Goal: Transaction & Acquisition: Book appointment/travel/reservation

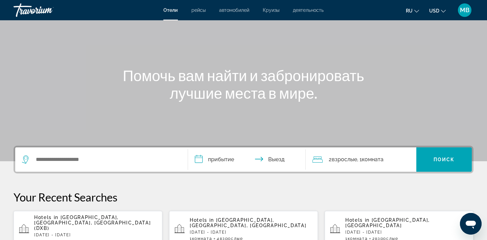
scroll to position [42, 0]
click at [108, 165] on div "Search widget" at bounding box center [101, 159] width 159 height 24
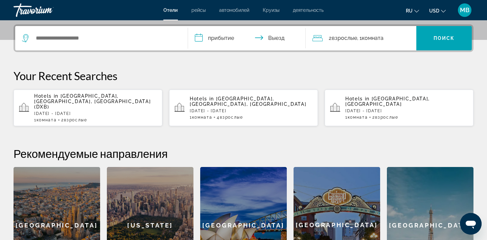
scroll to position [165, 0]
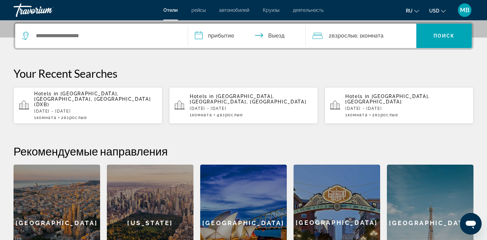
click at [108, 42] on div "Search widget" at bounding box center [101, 36] width 159 height 24
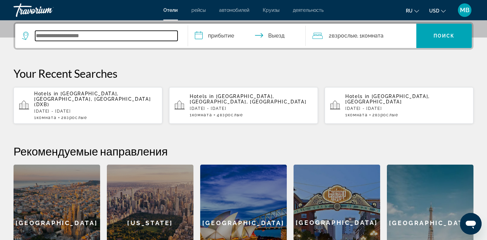
click at [108, 36] on input "Search widget" at bounding box center [106, 36] width 142 height 10
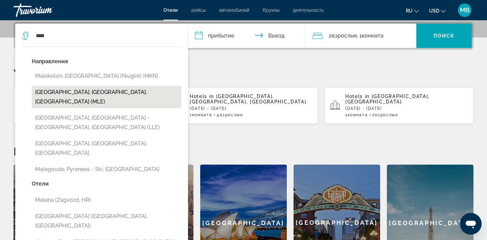
click at [81, 91] on button "[GEOGRAPHIC_DATA], [GEOGRAPHIC_DATA], [GEOGRAPHIC_DATA] (MLE)" at bounding box center [106, 97] width 149 height 22
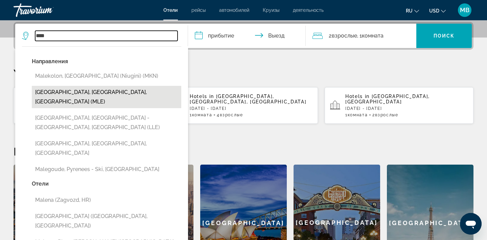
type input "**********"
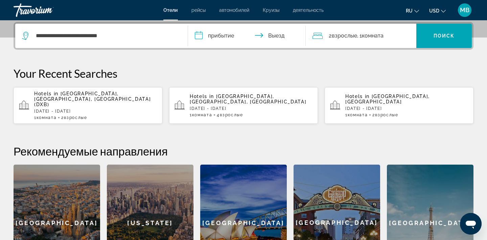
click at [246, 38] on input "**********" at bounding box center [248, 37] width 120 height 26
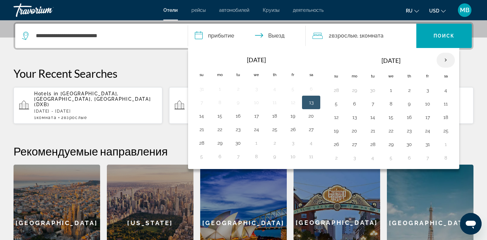
click at [445, 59] on th "Next month" at bounding box center [445, 60] width 18 height 15
click at [335, 117] on button "9" at bounding box center [336, 117] width 11 height 9
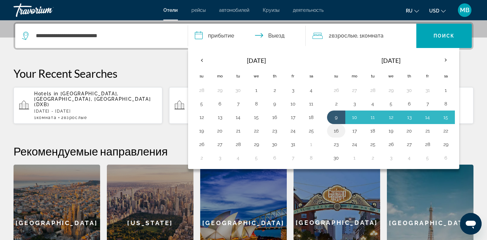
click at [335, 131] on button "16" at bounding box center [336, 130] width 11 height 9
type input "**********"
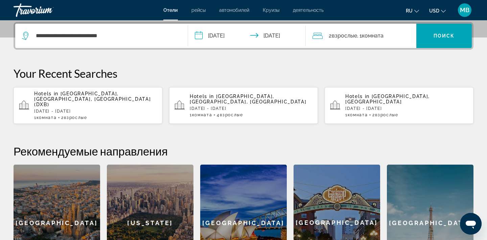
click at [388, 35] on div "2 Взрослый Взрослые , 1 Комната номера" at bounding box center [364, 35] width 104 height 9
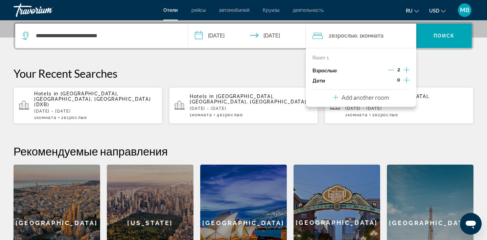
click at [405, 79] on icon "Increment children" at bounding box center [406, 80] width 6 height 8
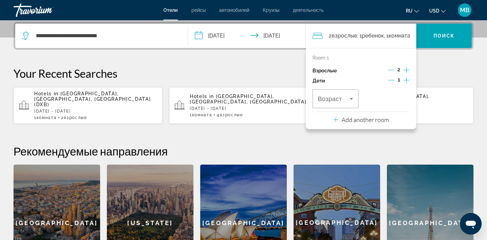
click at [404, 79] on icon "Increment children" at bounding box center [406, 80] width 6 height 8
click at [392, 79] on icon "Decrement children" at bounding box center [391, 80] width 6 height 6
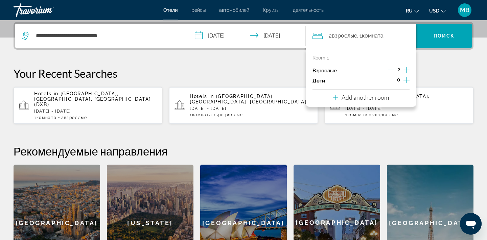
click at [436, 66] on div "**********" at bounding box center [243, 151] width 487 height 259
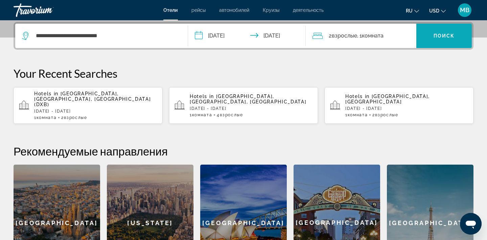
click at [443, 38] on span "Поиск" at bounding box center [443, 35] width 21 height 5
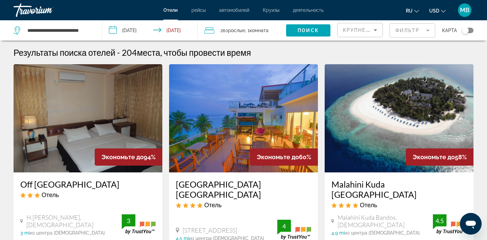
click at [423, 31] on mat-form-field "Фильтр" at bounding box center [412, 30] width 46 height 14
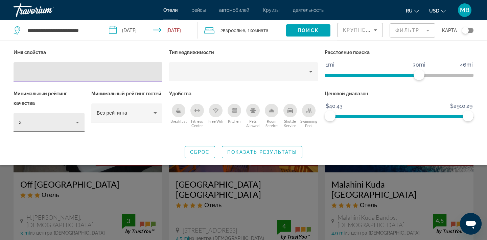
click at [54, 120] on div "3" at bounding box center [47, 122] width 57 height 8
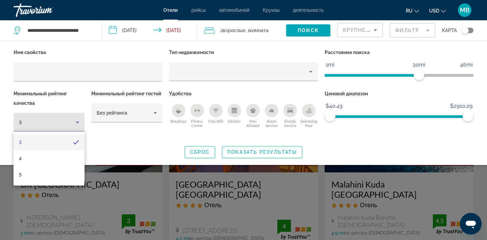
click at [76, 119] on div at bounding box center [243, 120] width 487 height 240
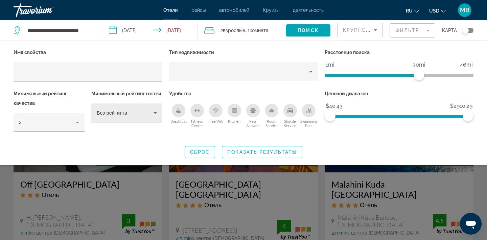
click at [125, 112] on span "Без рейтинга" at bounding box center [112, 112] width 30 height 5
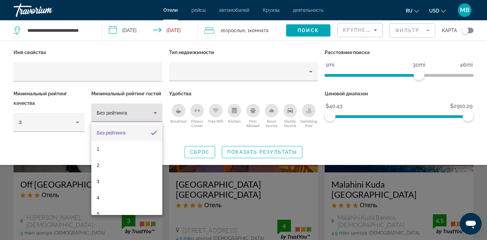
click at [125, 112] on div at bounding box center [243, 120] width 487 height 240
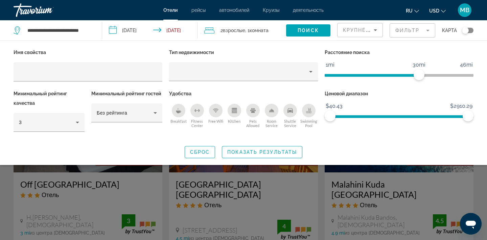
click at [166, 177] on div "Search widget" at bounding box center [243, 170] width 487 height 139
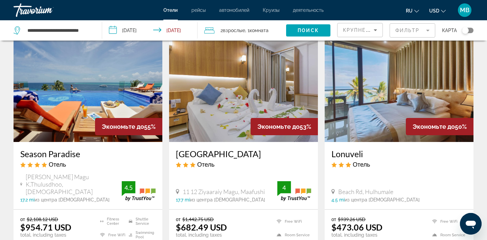
scroll to position [317, 0]
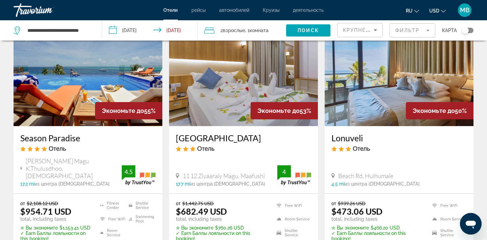
click at [81, 81] on img "Main content" at bounding box center [88, 72] width 149 height 108
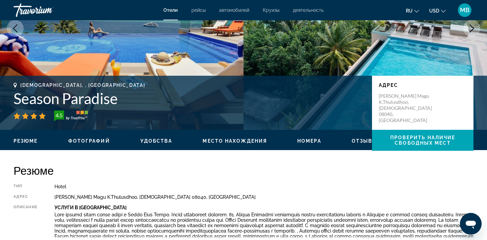
scroll to position [94, 0]
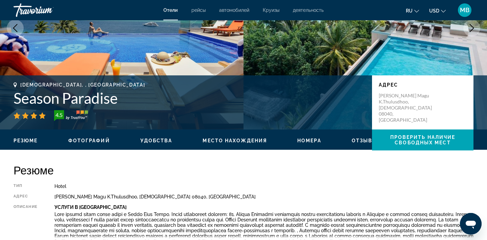
click at [96, 141] on span "Фотографий" at bounding box center [89, 140] width 42 height 5
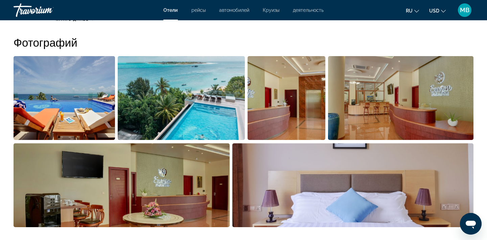
scroll to position [326, 0]
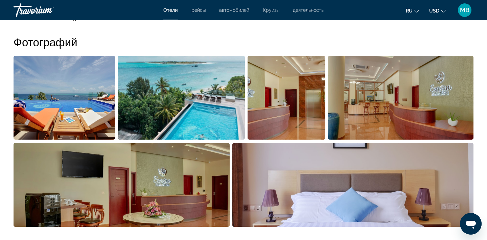
click at [82, 108] on img "Open full-screen image slider" at bounding box center [64, 98] width 101 height 84
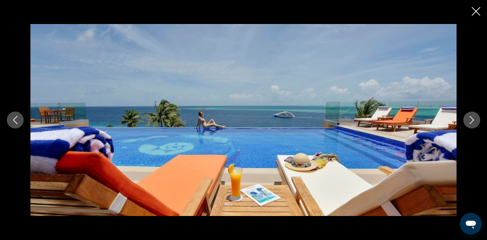
click at [12, 111] on div "prev next" at bounding box center [243, 120] width 487 height 192
click at [12, 116] on button "Previous image" at bounding box center [15, 120] width 17 height 17
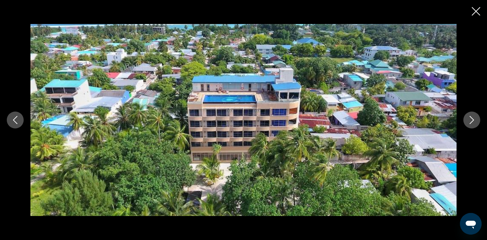
click at [12, 116] on button "Previous image" at bounding box center [15, 120] width 17 height 17
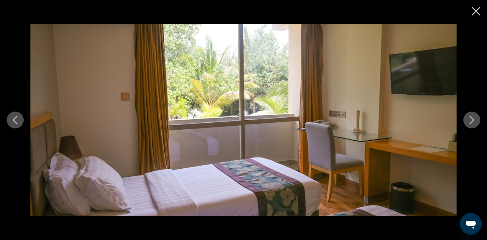
click at [12, 116] on button "Previous image" at bounding box center [15, 120] width 17 height 17
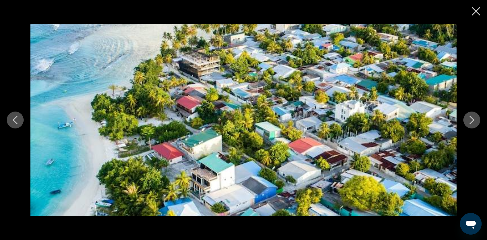
click at [12, 116] on button "Previous image" at bounding box center [15, 120] width 17 height 17
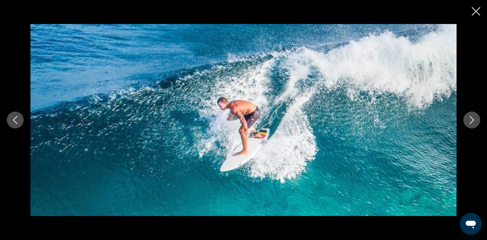
click at [477, 11] on icon "Close slideshow" at bounding box center [476, 11] width 8 height 8
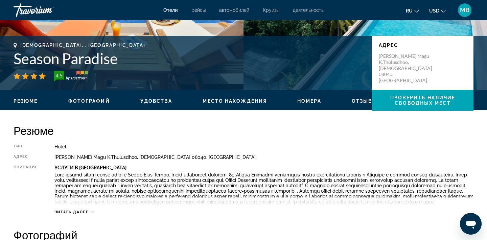
scroll to position [0, 0]
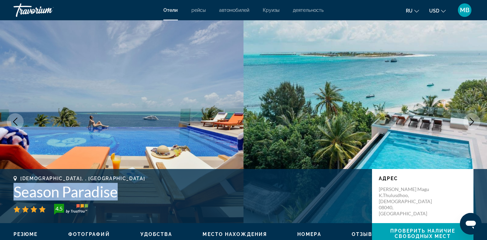
drag, startPoint x: 125, startPoint y: 194, endPoint x: 10, endPoint y: 190, distance: 115.0
click at [10, 190] on div "[DEMOGRAPHIC_DATA], , [GEOGRAPHIC_DATA] Season Paradise 4.5 адрес Aria Thundee …" at bounding box center [243, 196] width 487 height 41
copy h1 "Season Paradise"
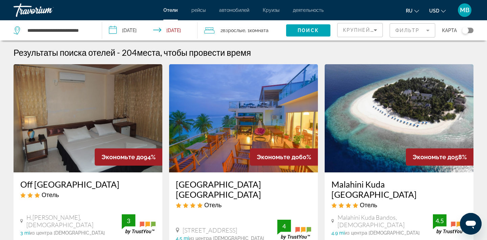
click at [239, 9] on span "автомобилей" at bounding box center [234, 9] width 30 height 5
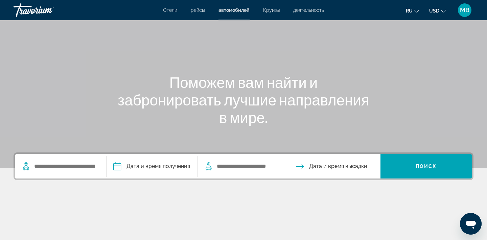
scroll to position [41, 0]
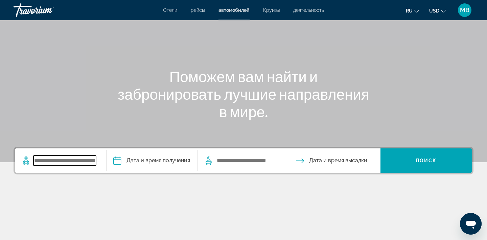
click at [89, 163] on input "Search widget" at bounding box center [64, 161] width 63 height 10
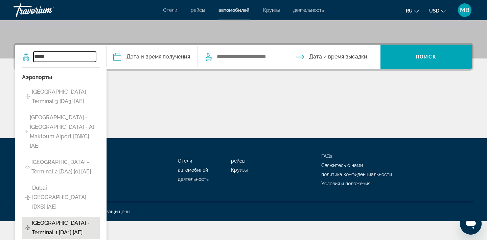
scroll to position [150, 0]
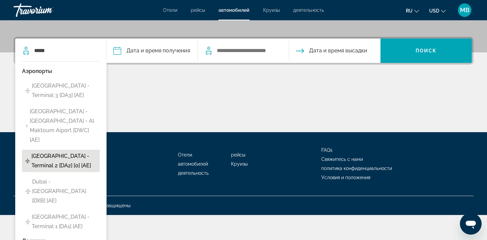
click at [72, 151] on span "[GEOGRAPHIC_DATA] - Terminal 2 [DA2] [0] [AE]" at bounding box center [63, 160] width 65 height 19
type input "**********"
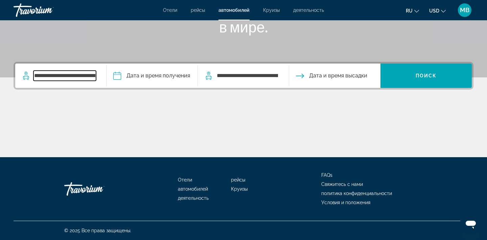
scroll to position [125, 0]
click at [177, 78] on input "Pickup date" at bounding box center [152, 77] width 94 height 26
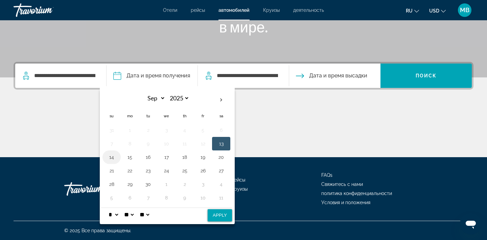
click at [115, 156] on button "14" at bounding box center [111, 156] width 11 height 9
click at [221, 217] on button "Apply" at bounding box center [220, 215] width 24 height 12
type input "**********"
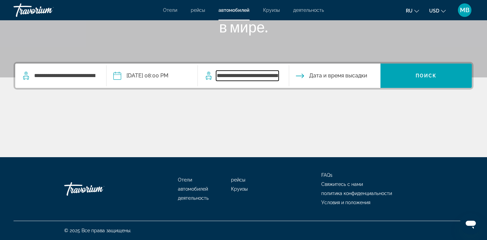
click at [255, 78] on input "**********" at bounding box center [247, 76] width 63 height 10
click at [274, 76] on input "**********" at bounding box center [247, 76] width 63 height 10
click at [324, 74] on input "Drop-off date" at bounding box center [334, 77] width 94 height 26
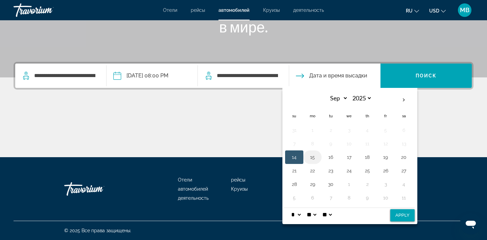
click at [314, 157] on button "15" at bounding box center [312, 156] width 11 height 9
click at [399, 215] on button "Apply" at bounding box center [402, 215] width 24 height 12
type input "**********"
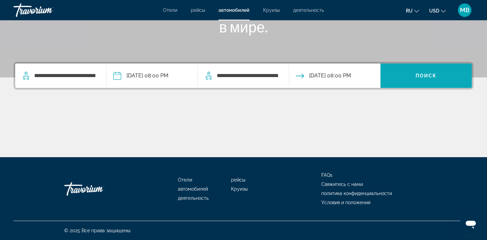
click at [402, 75] on span "Search widget" at bounding box center [425, 76] width 91 height 16
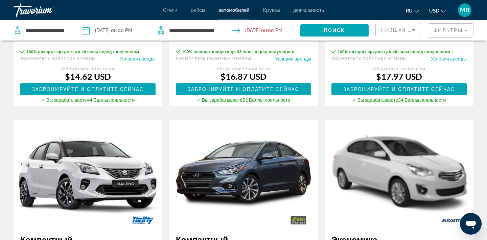
scroll to position [233, 0]
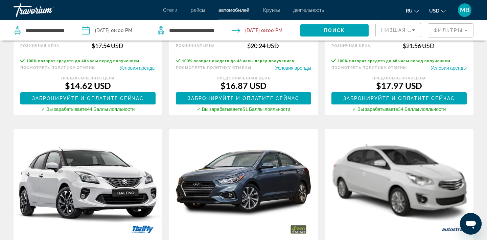
click at [449, 27] on mat-form-field "Фильтры" at bounding box center [451, 30] width 46 height 14
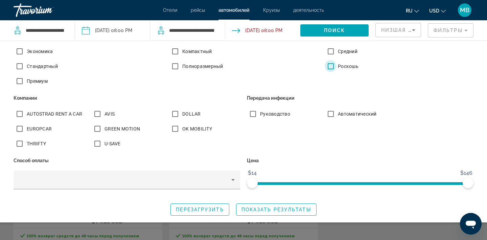
scroll to position [64, 0]
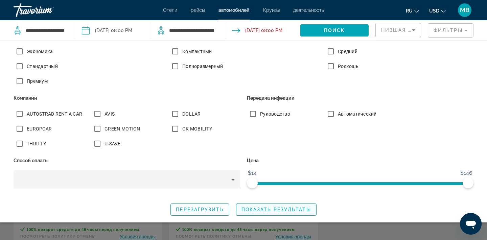
click at [285, 206] on span "Search widget" at bounding box center [276, 209] width 80 height 16
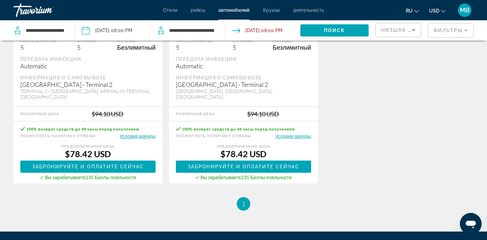
scroll to position [165, 0]
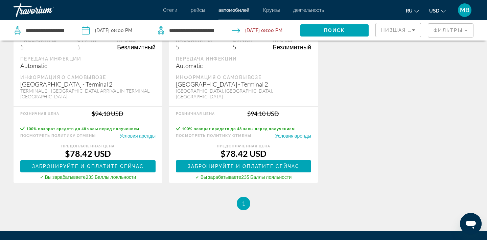
click at [276, 11] on span "Круизы" at bounding box center [271, 9] width 17 height 5
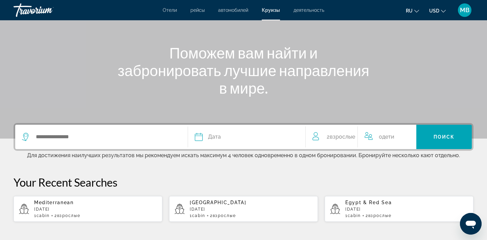
scroll to position [73, 0]
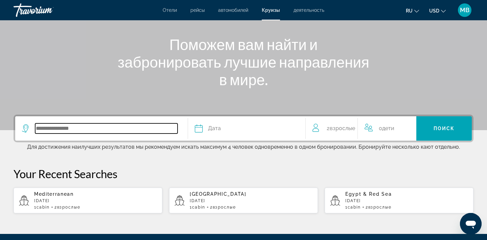
click at [130, 128] on input "Search widget" at bounding box center [106, 128] width 142 height 10
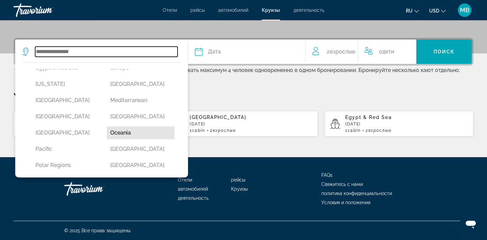
scroll to position [124, 0]
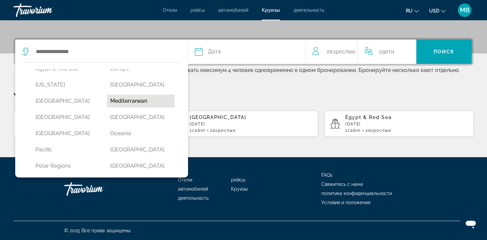
click at [144, 102] on button "Mediterranean" at bounding box center [141, 101] width 68 height 13
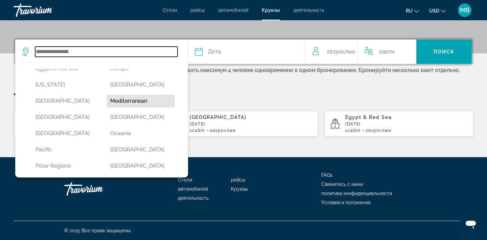
type input "**********"
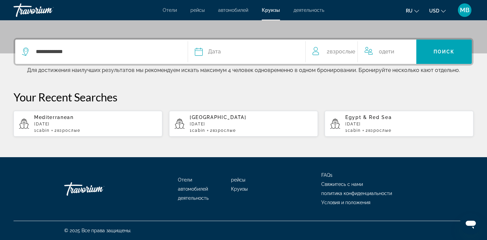
click at [240, 51] on div "Дата" at bounding box center [247, 51] width 104 height 9
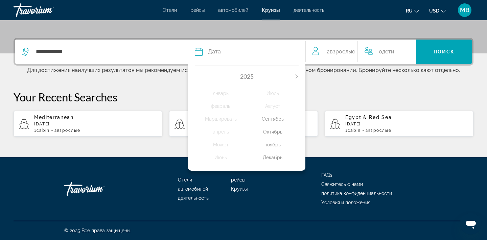
click at [279, 129] on div "Октябрь" at bounding box center [273, 132] width 52 height 12
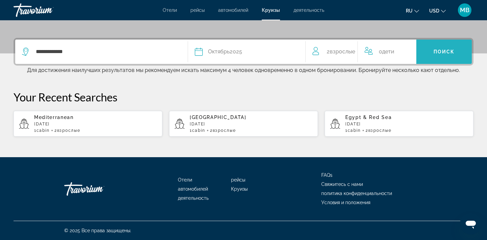
click at [441, 51] on span "Поиск" at bounding box center [443, 51] width 21 height 5
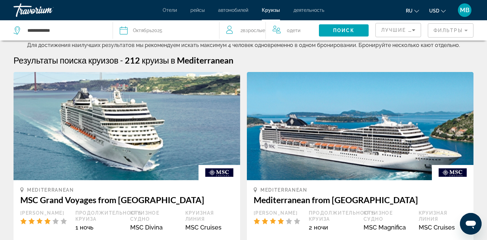
click at [447, 31] on mat-form-field "Фильтры" at bounding box center [451, 30] width 46 height 14
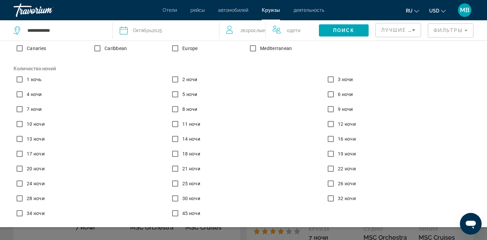
scroll to position [99, 0]
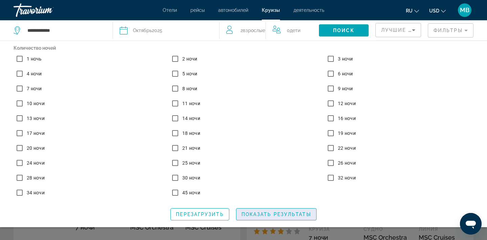
click at [280, 213] on span "Показать результаты" at bounding box center [276, 214] width 70 height 5
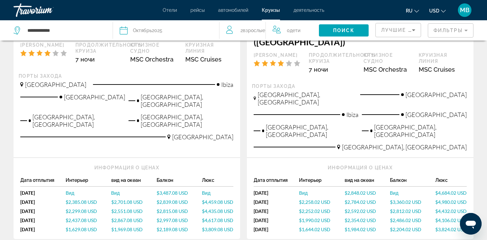
scroll to position [175, 0]
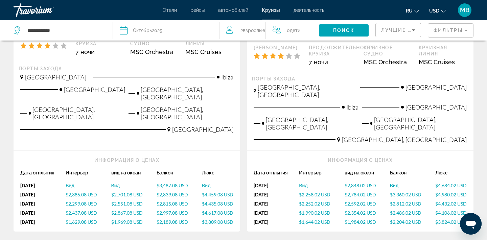
click at [82, 192] on span "$2,385.08 USD" at bounding box center [81, 195] width 31 height 6
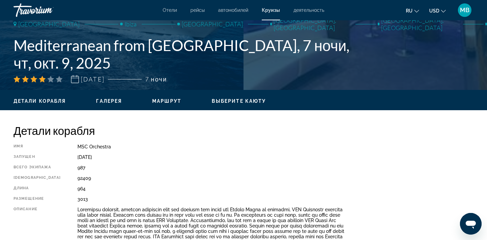
scroll to position [133, 0]
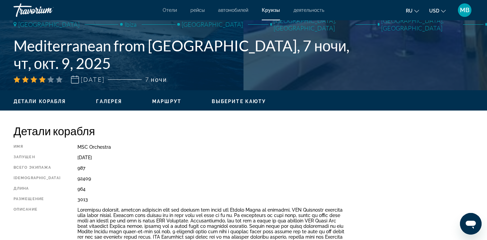
click at [114, 100] on span "Галерея" at bounding box center [109, 101] width 26 height 5
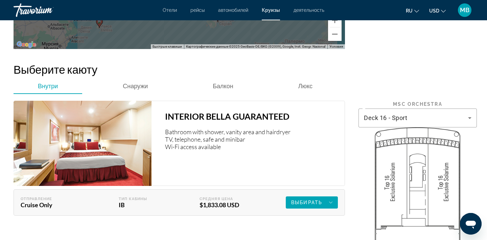
scroll to position [1010, 0]
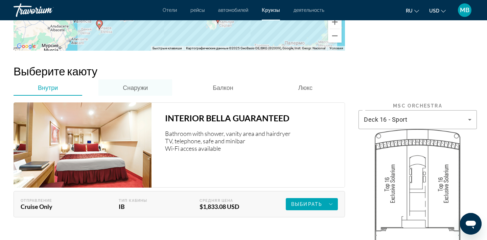
click at [134, 84] on span "Снаружи" at bounding box center [135, 87] width 25 height 7
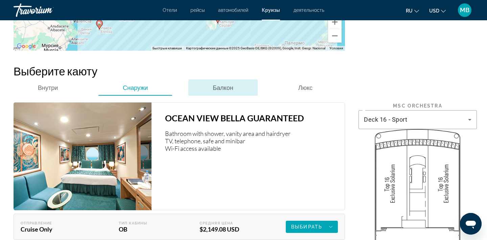
click at [220, 84] on span "Балкон" at bounding box center [223, 87] width 20 height 7
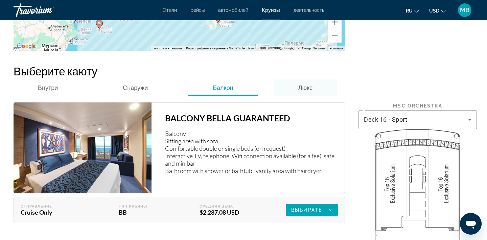
click at [301, 84] on span "Люкс" at bounding box center [305, 87] width 14 height 7
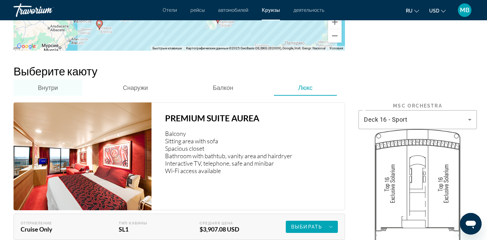
click at [53, 84] on span "Внутри" at bounding box center [48, 87] width 20 height 7
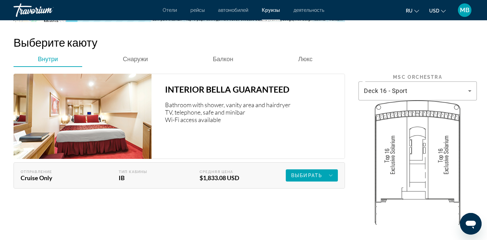
scroll to position [1048, 0]
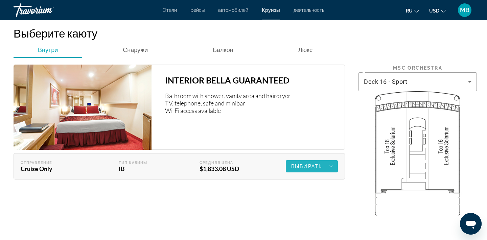
click at [313, 164] on span "Выбирать" at bounding box center [306, 166] width 31 height 5
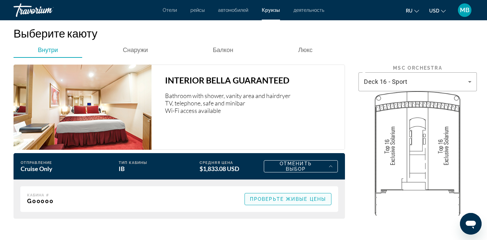
click at [285, 196] on span "Проверьте живые цены" at bounding box center [288, 198] width 76 height 5
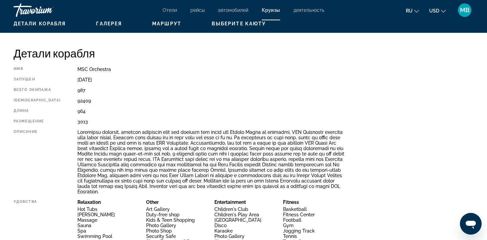
scroll to position [0, 0]
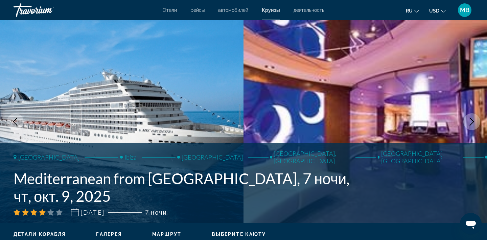
click at [316, 10] on span "деятельность" at bounding box center [308, 9] width 31 height 5
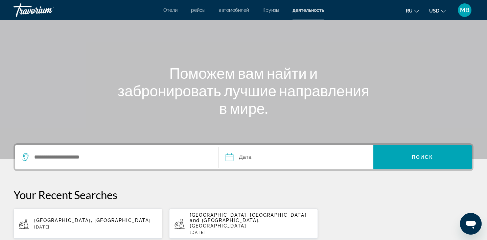
scroll to position [46, 0]
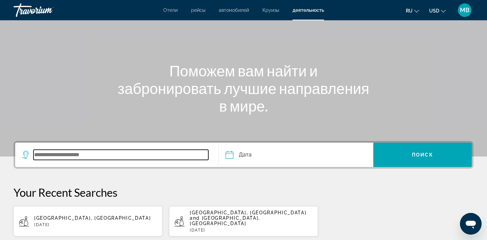
click at [122, 158] on input "Search widget" at bounding box center [120, 155] width 175 height 10
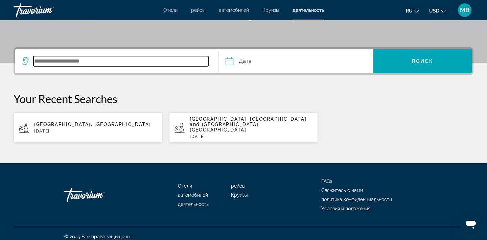
scroll to position [141, 0]
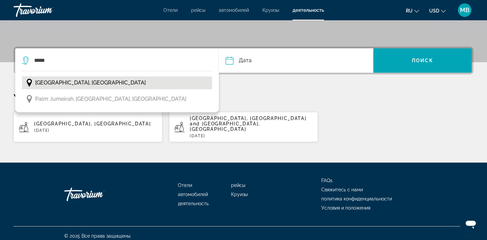
click at [87, 83] on span "[GEOGRAPHIC_DATA], [GEOGRAPHIC_DATA]" at bounding box center [90, 82] width 111 height 9
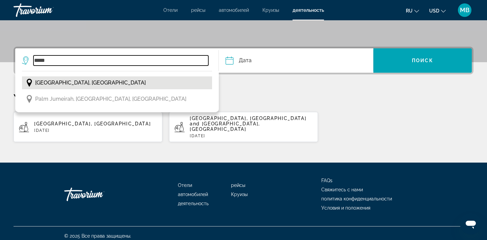
type input "**********"
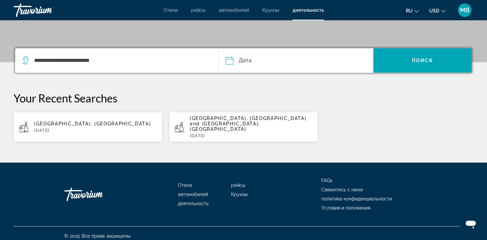
click at [253, 64] on input "Date" at bounding box center [262, 61] width 76 height 26
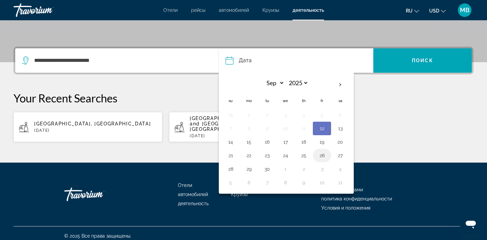
click at [328, 154] on td "26" at bounding box center [322, 156] width 18 height 14
click at [324, 156] on button "26" at bounding box center [321, 155] width 11 height 9
type input "**********"
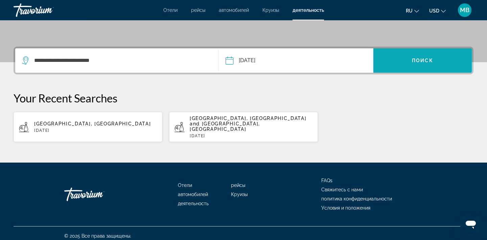
click at [428, 55] on span "Search widget" at bounding box center [422, 60] width 98 height 16
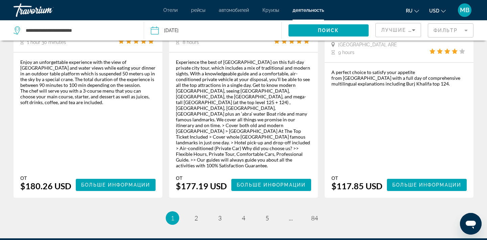
scroll to position [1094, 0]
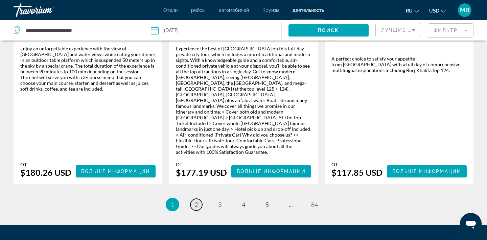
click at [195, 201] on span "2" at bounding box center [195, 204] width 3 height 7
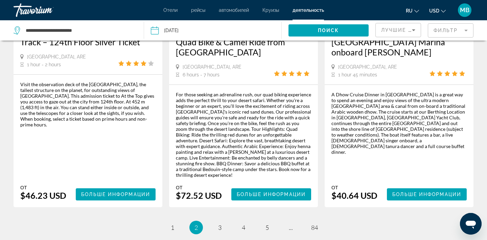
scroll to position [1072, 0]
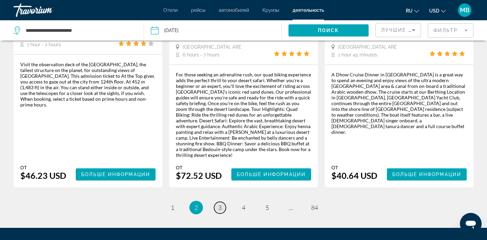
click at [221, 204] on span "3" at bounding box center [219, 207] width 3 height 7
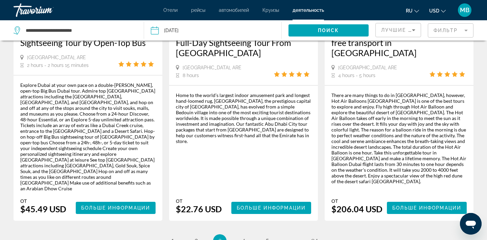
scroll to position [1094, 0]
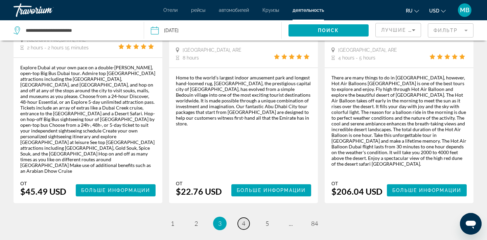
click at [243, 220] on span "4" at bounding box center [243, 223] width 3 height 7
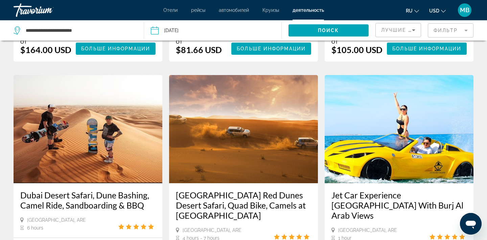
scroll to position [326, 0]
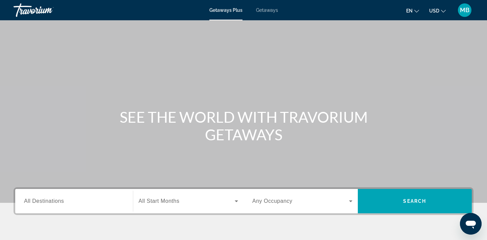
click at [273, 8] on span "Getaways" at bounding box center [267, 9] width 22 height 5
click at [99, 202] on input "Destination All Destinations" at bounding box center [74, 201] width 100 height 8
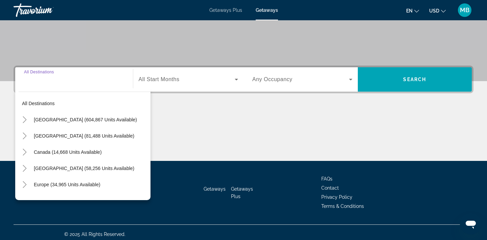
scroll to position [125, 0]
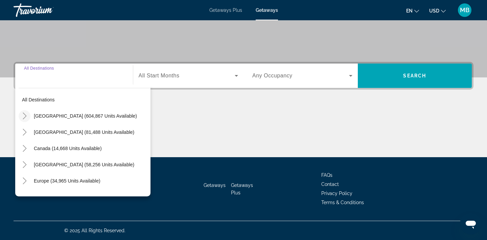
click at [25, 116] on icon "Toggle United States (604,867 units available)" at bounding box center [24, 116] width 7 height 7
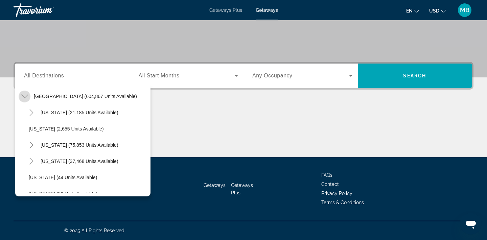
click at [25, 98] on icon "Toggle United States (604,867 units available)" at bounding box center [24, 96] width 7 height 7
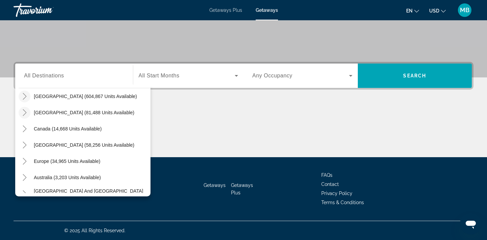
click at [26, 112] on icon "Toggle Mexico (81,488 units available)" at bounding box center [24, 112] width 7 height 7
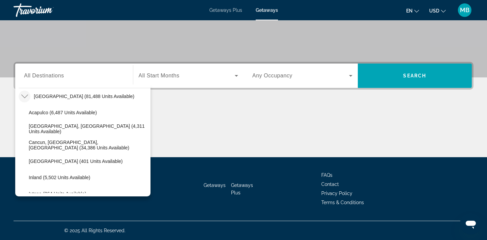
click at [26, 112] on span "Search widget" at bounding box center [87, 112] width 125 height 16
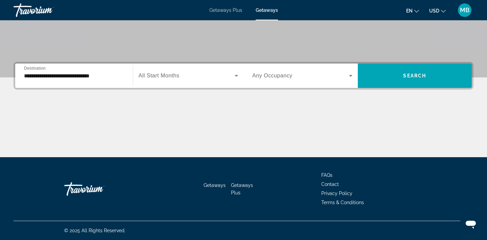
click at [67, 80] on div "**********" at bounding box center [74, 75] width 100 height 19
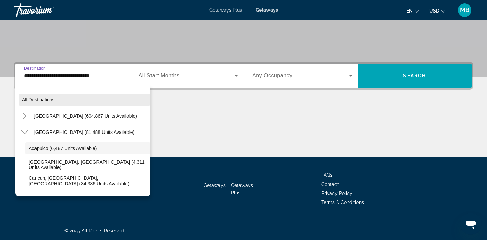
scroll to position [8, 0]
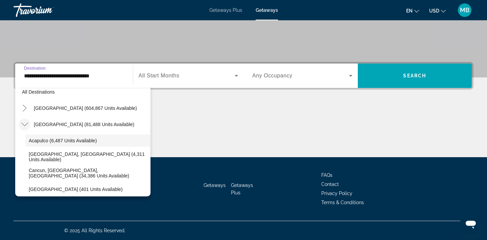
click at [26, 120] on mat-icon "Toggle Mexico (81,488 units available)" at bounding box center [25, 125] width 12 height 12
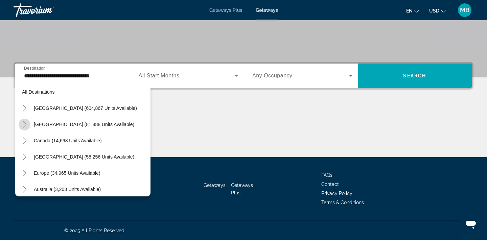
click at [26, 120] on mat-icon "Toggle Mexico (81,488 units available)" at bounding box center [25, 125] width 12 height 12
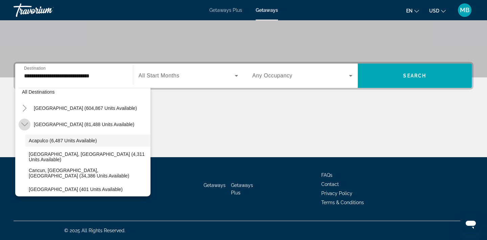
click at [26, 120] on mat-icon "Toggle Mexico (81,488 units available)" at bounding box center [25, 125] width 12 height 12
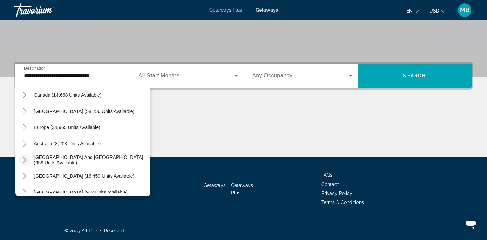
scroll to position [48, 0]
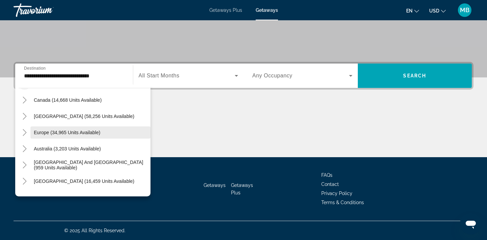
click at [78, 130] on span "Europe (34,965 units available)" at bounding box center [67, 132] width 67 height 5
type input "**********"
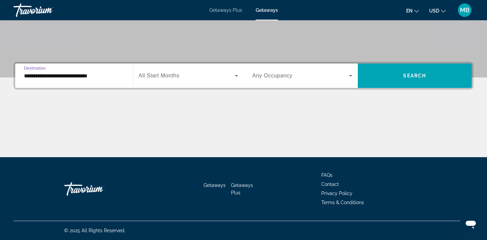
click at [192, 76] on span "Search widget" at bounding box center [187, 76] width 96 height 8
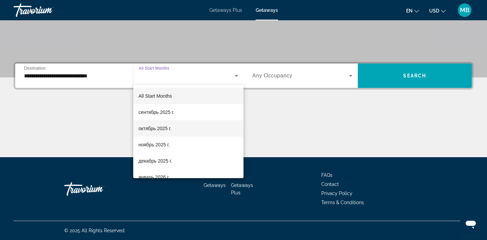
click at [170, 130] on span "октябрь 2025 г." at bounding box center [155, 128] width 33 height 8
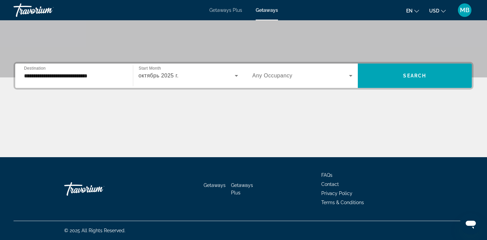
click at [324, 80] on div "Search widget" at bounding box center [302, 75] width 100 height 19
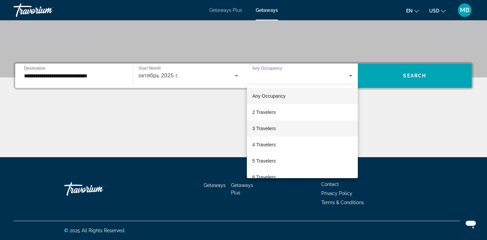
scroll to position [75, 0]
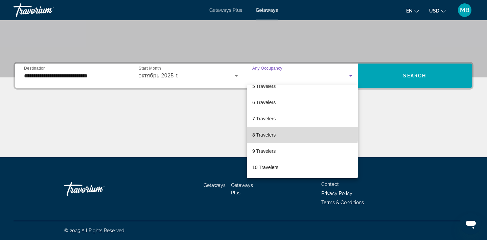
click at [289, 134] on mat-option "8 Travelers" at bounding box center [302, 135] width 111 height 16
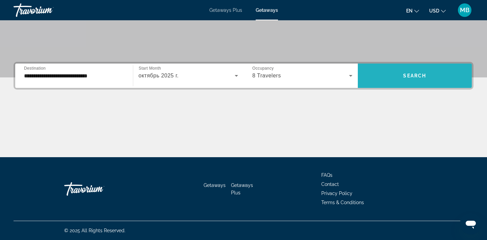
click at [383, 73] on span "Search widget" at bounding box center [415, 76] width 114 height 16
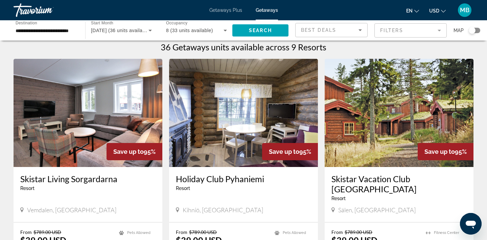
scroll to position [1, 0]
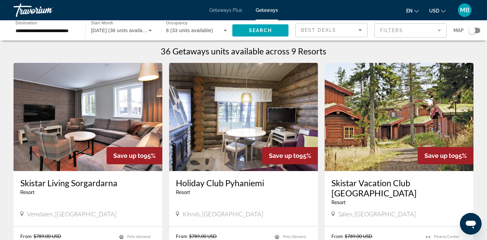
click at [108, 109] on img "Main content" at bounding box center [88, 117] width 149 height 108
